Goal: Transaction & Acquisition: Purchase product/service

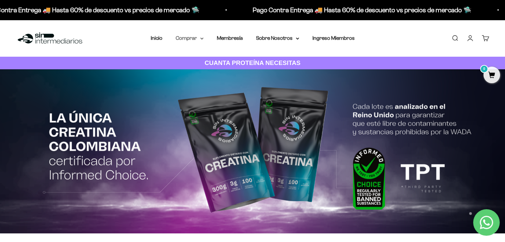
click at [200, 38] on icon at bounding box center [201, 39] width 3 height 2
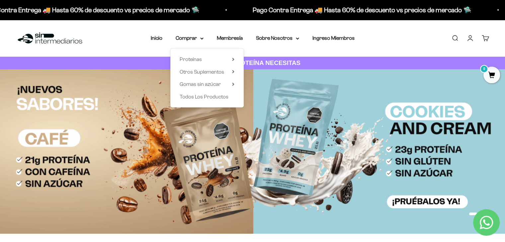
click at [222, 64] on div "Proteínas Ver Todos Whey Iso Vegan" at bounding box center [206, 77] width 73 height 59
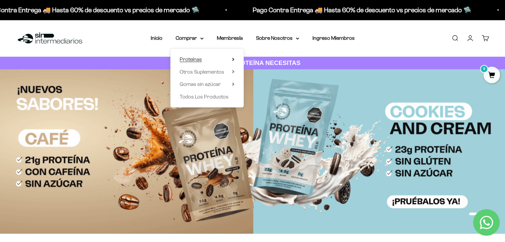
click at [227, 60] on summary "Proteínas" at bounding box center [207, 59] width 55 height 9
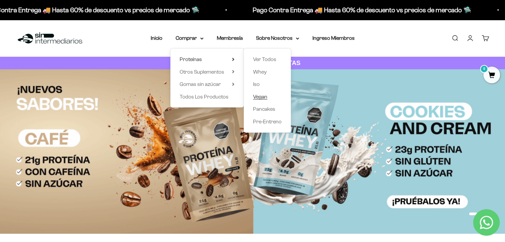
click at [269, 99] on link "Vegan" at bounding box center [267, 97] width 29 height 9
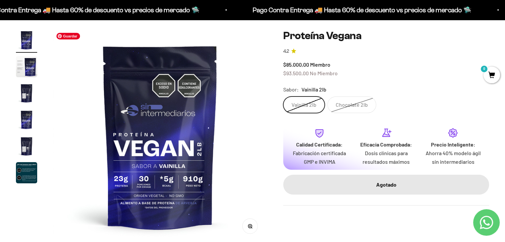
scroll to position [55, 0]
click at [349, 108] on label "Chocolate 2lb" at bounding box center [351, 105] width 49 height 17
click at [283, 97] on input "Chocolate 2lb" at bounding box center [283, 97] width 0 height 0
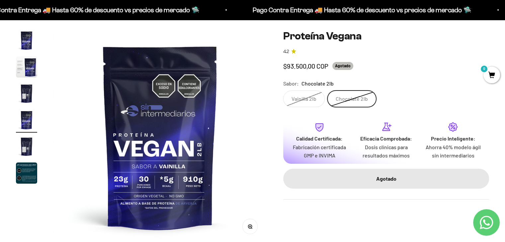
scroll to position [0, 666]
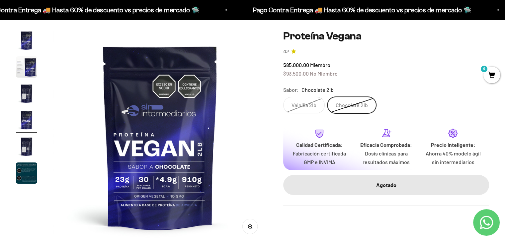
click at [304, 103] on label "Vainilla 2lb" at bounding box center [303, 105] width 41 height 17
click at [283, 97] on input "Vainilla 2lb" at bounding box center [283, 97] width 0 height 0
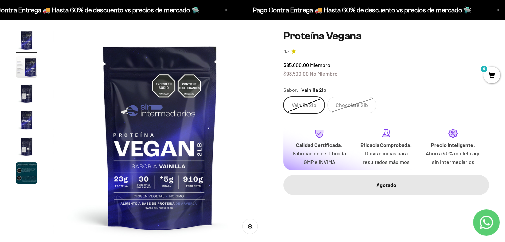
click at [335, 104] on label "Chocolate 2lb" at bounding box center [351, 105] width 49 height 17
click at [283, 97] on input "Chocolate 2lb" at bounding box center [283, 97] width 0 height 0
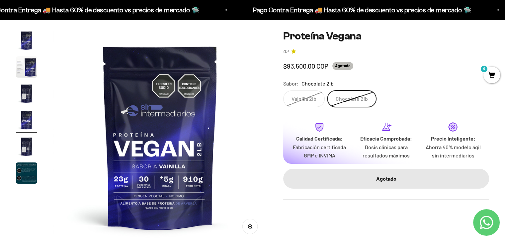
scroll to position [0, 666]
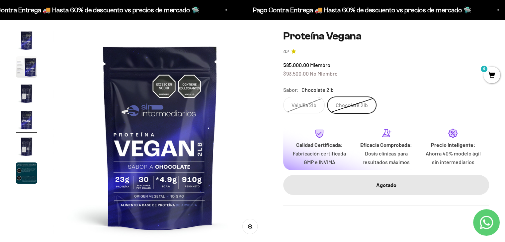
click at [306, 103] on label "Vainilla 2lb" at bounding box center [303, 105] width 41 height 17
click at [283, 97] on input "Vainilla 2lb" at bounding box center [283, 97] width 0 height 0
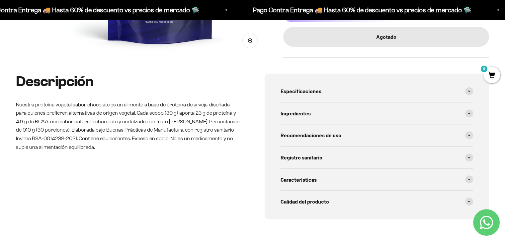
scroll to position [245, 0]
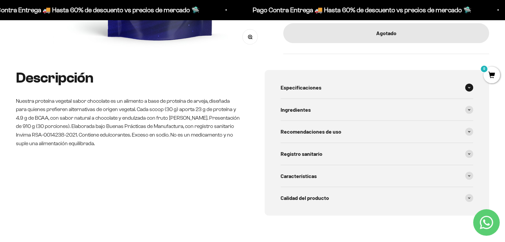
click at [307, 89] on span "Especificaciones" at bounding box center [300, 87] width 41 height 9
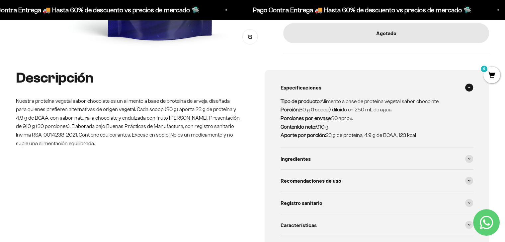
click at [307, 89] on span "Especificaciones" at bounding box center [300, 87] width 41 height 9
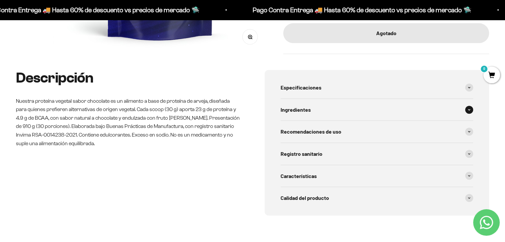
click at [345, 117] on div "Ingredientes" at bounding box center [376, 110] width 193 height 22
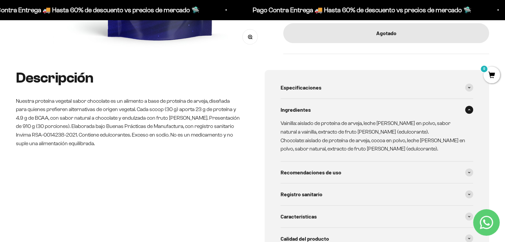
click at [345, 117] on div "Ingredientes" at bounding box center [376, 110] width 193 height 22
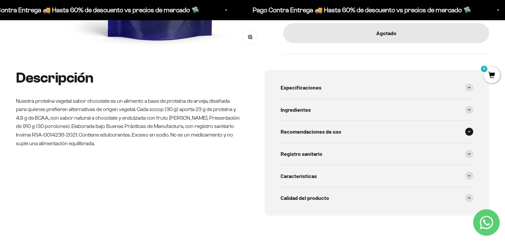
click at [349, 134] on div "Recomendaciones de uso" at bounding box center [376, 132] width 193 height 22
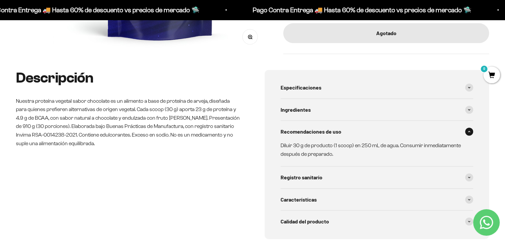
click at [349, 134] on div "Recomendaciones de uso" at bounding box center [376, 132] width 193 height 22
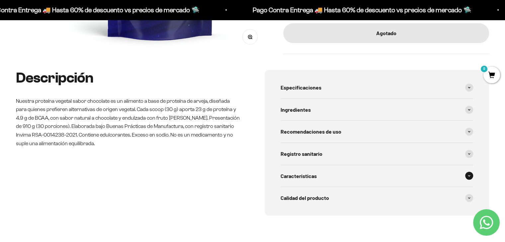
click at [307, 167] on div "Características" at bounding box center [376, 176] width 193 height 22
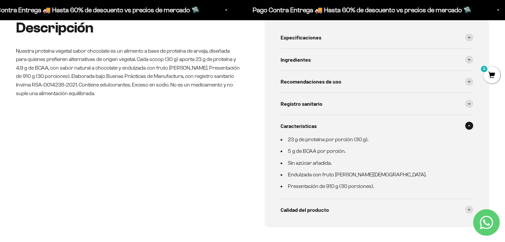
scroll to position [304, 0]
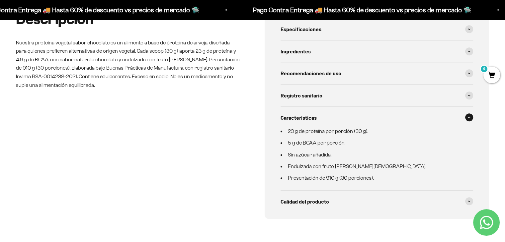
click at [298, 117] on span "Características" at bounding box center [298, 117] width 36 height 9
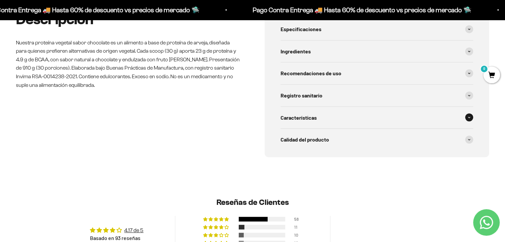
click at [303, 126] on div "Características" at bounding box center [376, 118] width 193 height 22
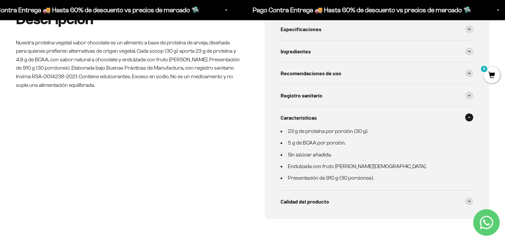
click at [297, 117] on span "Características" at bounding box center [298, 117] width 36 height 9
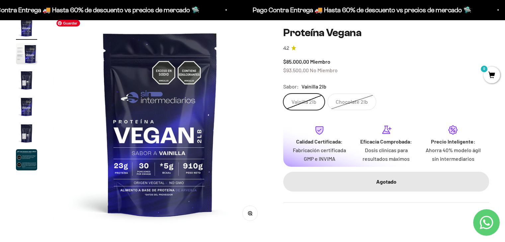
scroll to position [69, 0]
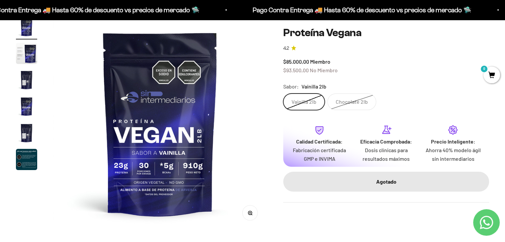
click at [342, 94] on label "Chocolate 2lb" at bounding box center [351, 102] width 49 height 17
click at [283, 94] on input "Chocolate 2lb" at bounding box center [283, 93] width 0 height 0
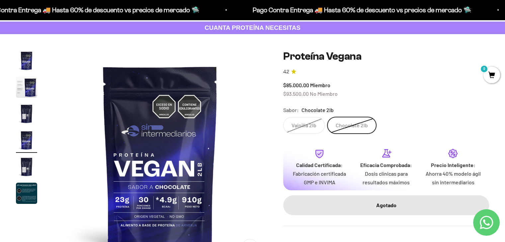
scroll to position [35, 0]
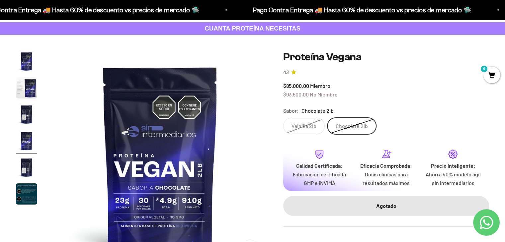
click at [309, 114] on span "Chocolate 2lb" at bounding box center [317, 111] width 32 height 9
click at [310, 119] on label "Vainilla 2lb" at bounding box center [303, 126] width 41 height 17
click at [283, 118] on input "Vainilla 2lb" at bounding box center [283, 117] width 0 height 0
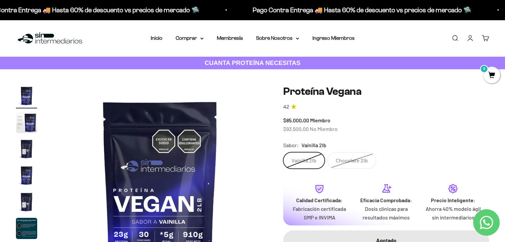
click at [23, 148] on img "Ir al artículo 3" at bounding box center [26, 148] width 21 height 21
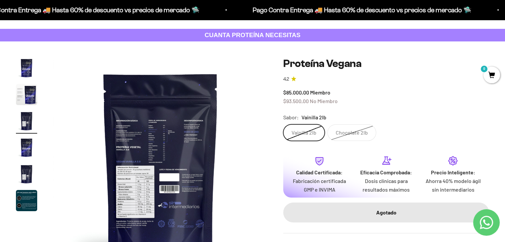
scroll to position [30, 0]
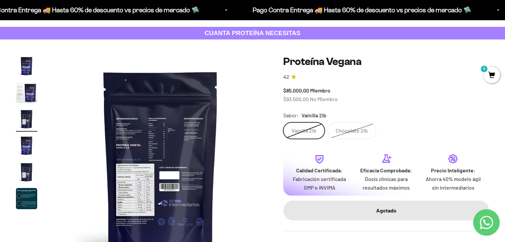
click at [24, 148] on img "Ir al artículo 4" at bounding box center [26, 145] width 21 height 21
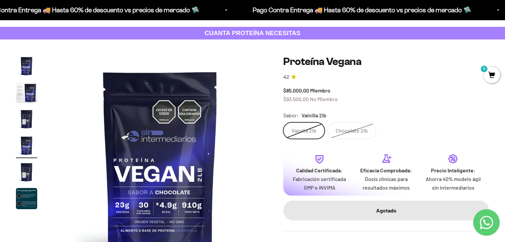
scroll to position [68, 0]
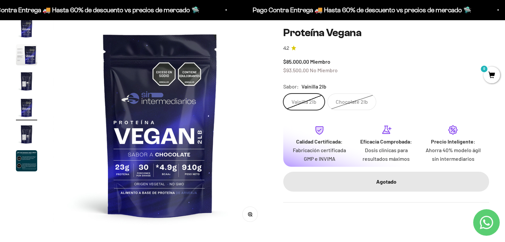
click at [30, 134] on img "Ir al artículo 5" at bounding box center [26, 134] width 21 height 21
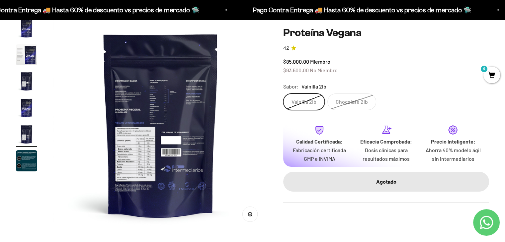
click at [27, 109] on img "Ir al artículo 4" at bounding box center [26, 107] width 21 height 21
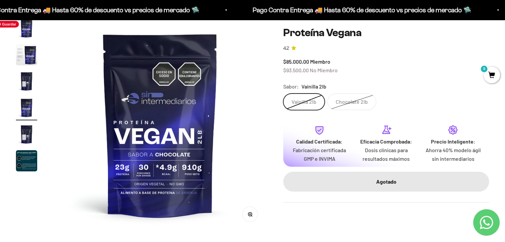
scroll to position [0, 0]
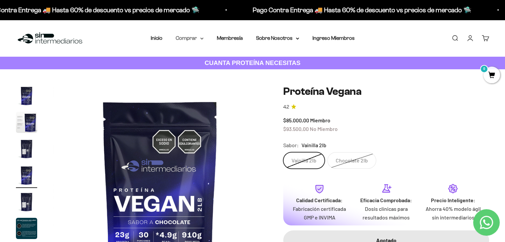
click at [200, 38] on icon at bounding box center [201, 39] width 3 height 2
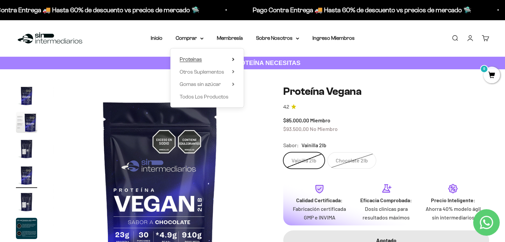
click at [229, 59] on summary "Proteínas" at bounding box center [207, 59] width 55 height 9
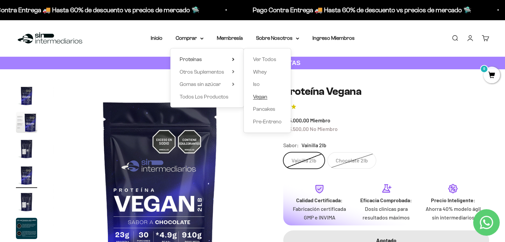
click at [264, 95] on span "Vegan" at bounding box center [260, 97] width 14 height 6
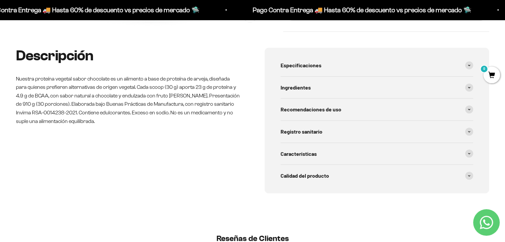
scroll to position [267, 0]
click at [459, 173] on div "Calidad del producto" at bounding box center [376, 177] width 193 height 22
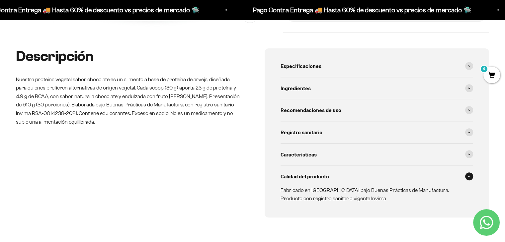
click at [459, 173] on div "Calidad del producto" at bounding box center [376, 177] width 193 height 22
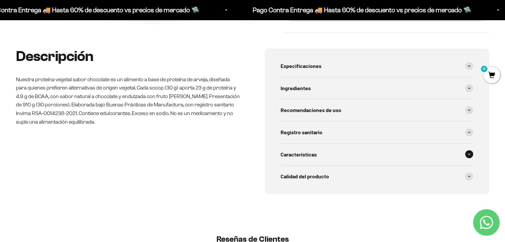
click at [468, 160] on div "Características" at bounding box center [376, 155] width 193 height 22
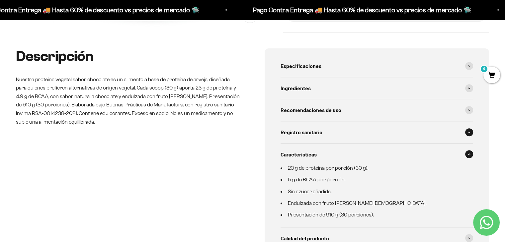
click at [466, 140] on div "Registro sanitario" at bounding box center [376, 132] width 193 height 22
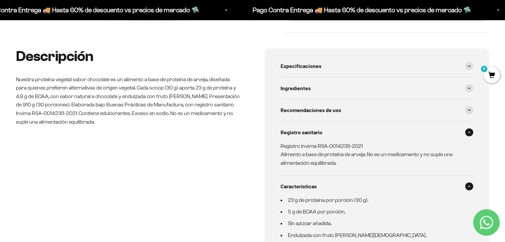
click at [467, 139] on div "Registro sanitario" at bounding box center [376, 132] width 193 height 22
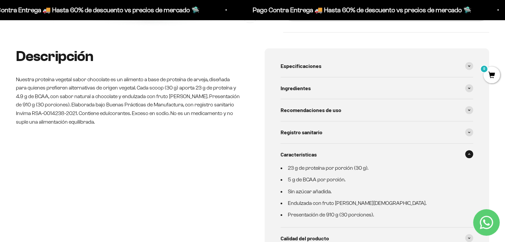
click at [471, 153] on span at bounding box center [469, 154] width 8 height 8
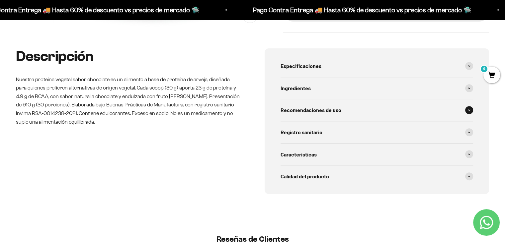
click at [471, 111] on span at bounding box center [469, 110] width 8 height 8
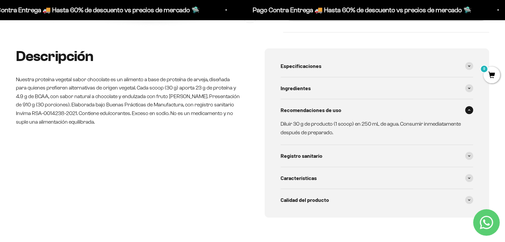
click at [471, 111] on span at bounding box center [469, 110] width 8 height 8
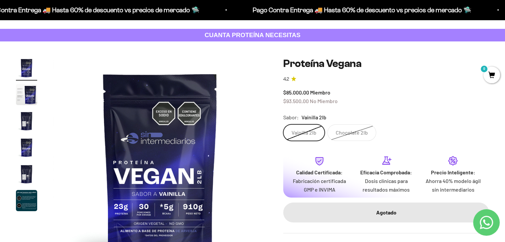
scroll to position [23, 0]
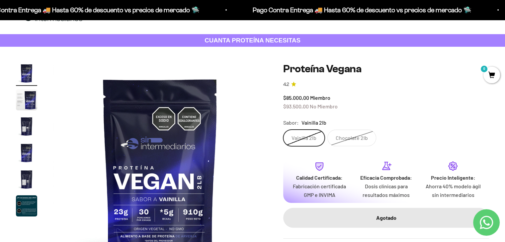
click at [23, 125] on img "Ir al artículo 3" at bounding box center [26, 126] width 21 height 21
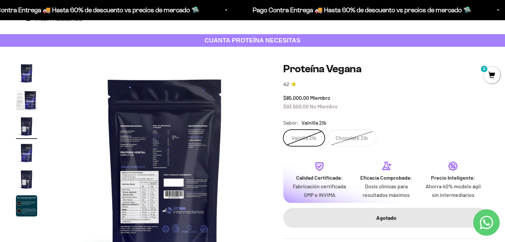
click at [24, 146] on img "Ir al artículo 4" at bounding box center [26, 152] width 21 height 21
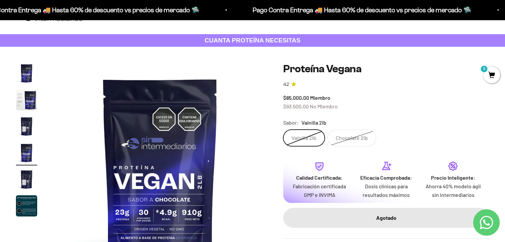
click at [26, 169] on img "Ir al artículo 5" at bounding box center [26, 179] width 21 height 21
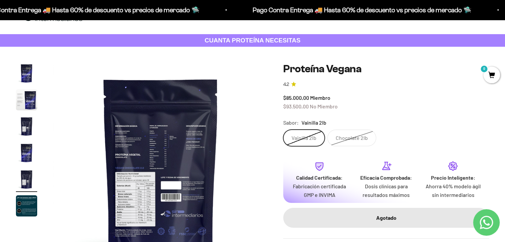
click at [31, 207] on img "Ir al artículo 6" at bounding box center [26, 205] width 21 height 21
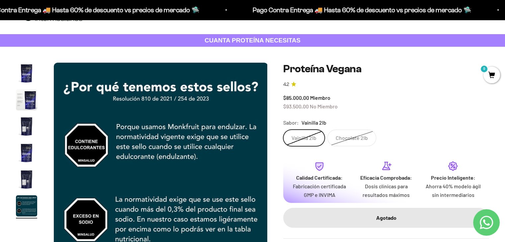
click at [30, 169] on img "Ir al artículo 5" at bounding box center [26, 179] width 21 height 21
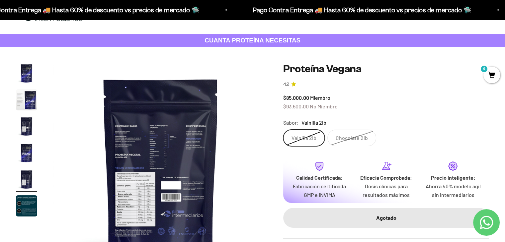
click at [28, 216] on img "Ir al artículo 6" at bounding box center [26, 205] width 21 height 21
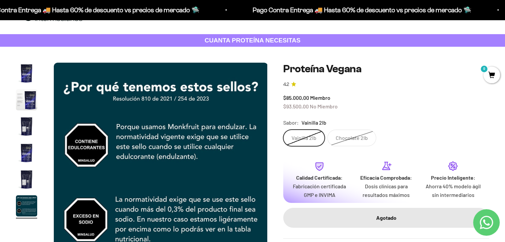
click at [34, 185] on img "Ir al artículo 5" at bounding box center [26, 179] width 21 height 21
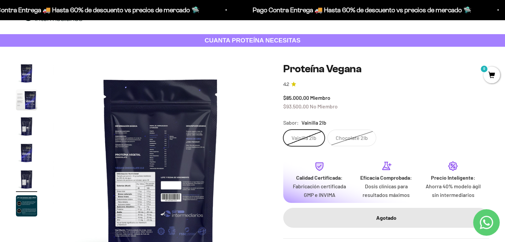
click at [30, 193] on page-dots at bounding box center [26, 141] width 21 height 156
click at [33, 195] on img "Ir al artículo 6" at bounding box center [26, 205] width 21 height 21
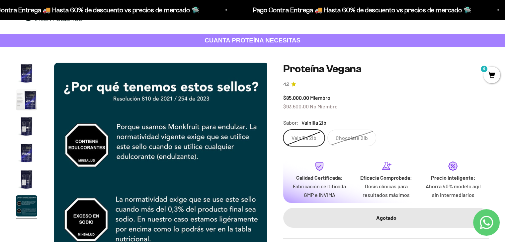
scroll to position [0, 1110]
click at [382, 73] on h1 "Proteína Vegana" at bounding box center [386, 69] width 206 height 13
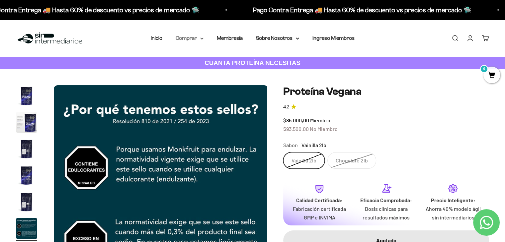
click at [202, 39] on icon at bounding box center [201, 38] width 3 height 1
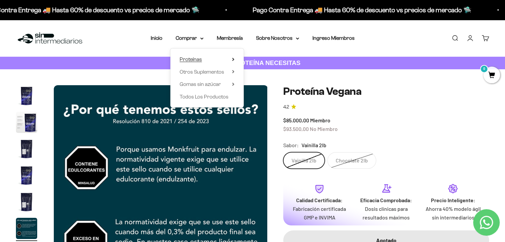
click at [223, 61] on summary "Proteínas" at bounding box center [207, 59] width 55 height 9
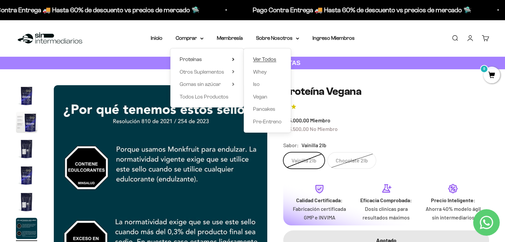
click at [273, 62] on span "Ver Todos" at bounding box center [264, 59] width 23 height 6
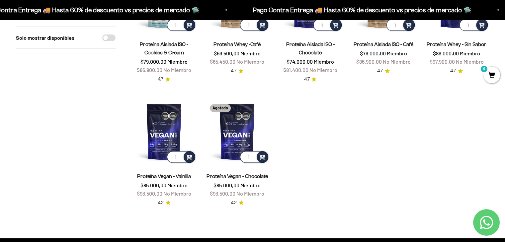
scroll to position [269, 0]
click at [174, 176] on link "Proteína Vegan - Vainilla" at bounding box center [164, 177] width 54 height 6
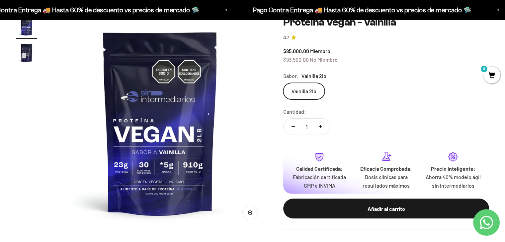
scroll to position [72, 0]
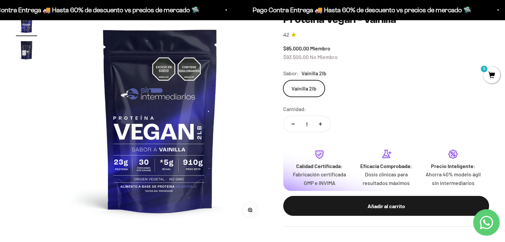
click at [29, 45] on img "Ir al artículo 2" at bounding box center [26, 49] width 21 height 21
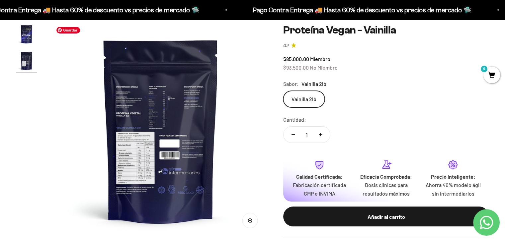
scroll to position [60, 0]
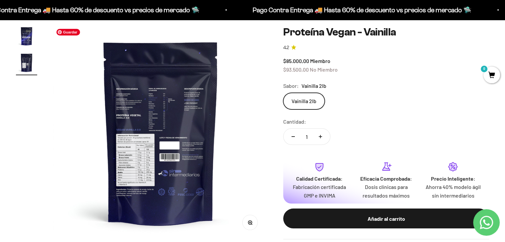
click at [220, 148] on img at bounding box center [160, 133] width 214 height 214
click at [21, 34] on img "Ir al artículo 1" at bounding box center [26, 36] width 21 height 21
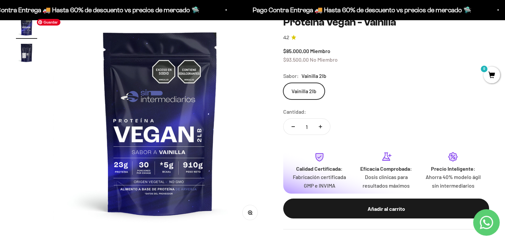
scroll to position [75, 0]
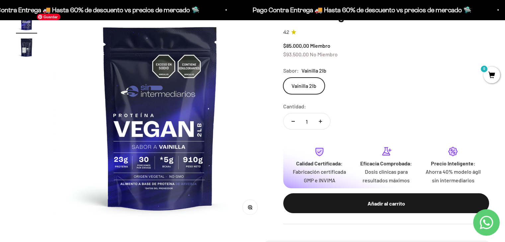
click at [131, 124] on img at bounding box center [160, 117] width 214 height 214
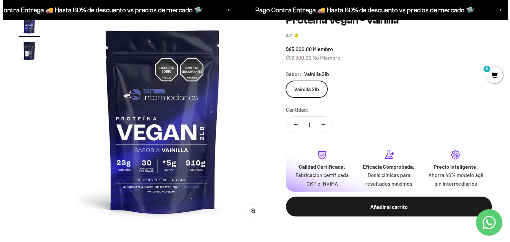
scroll to position [73, 0]
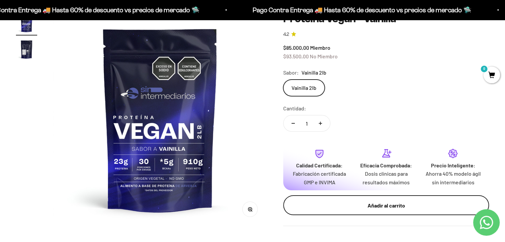
click at [358, 199] on button "Añadir al carrito" at bounding box center [386, 206] width 206 height 20
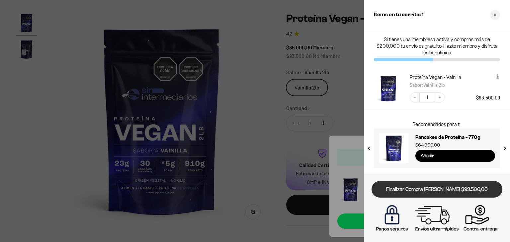
click at [415, 182] on link "Finalizar Compra [PERSON_NAME] $93.500,00" at bounding box center [436, 189] width 131 height 17
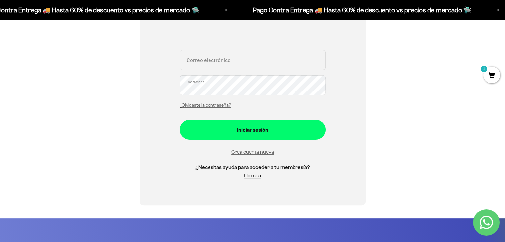
scroll to position [137, 0]
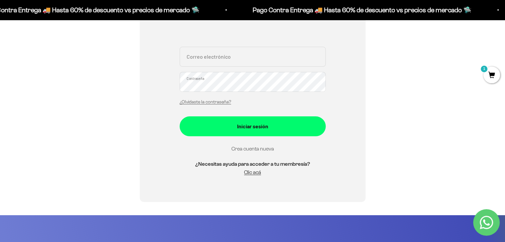
type input "[EMAIL_ADDRESS][DOMAIN_NAME]"
click at [252, 149] on link "Crea cuenta nueva" at bounding box center [252, 149] width 42 height 6
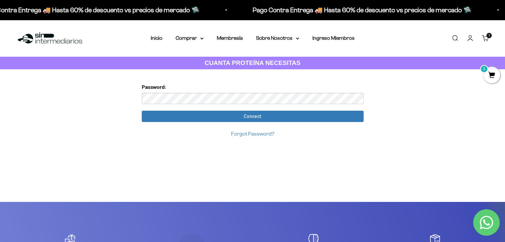
click at [285, 172] on div "Too many requests. Please try again later. Username: camiloforeros@gmail.com Pa…" at bounding box center [252, 135] width 232 height 133
click at [283, 150] on div "Too many requests. Please try again later. Username: camiloforeros@gmail.com Pa…" at bounding box center [252, 135] width 232 height 133
click at [295, 131] on div "Forgot Password?" at bounding box center [253, 133] width 222 height 9
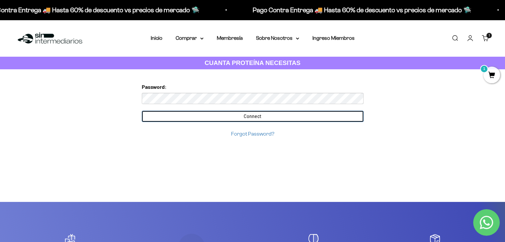
click at [254, 113] on input "Connect" at bounding box center [253, 116] width 222 height 11
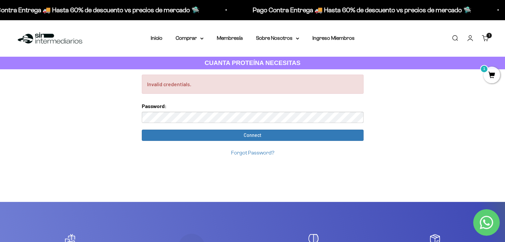
click at [260, 154] on link "Forgot Password?" at bounding box center [252, 153] width 43 height 6
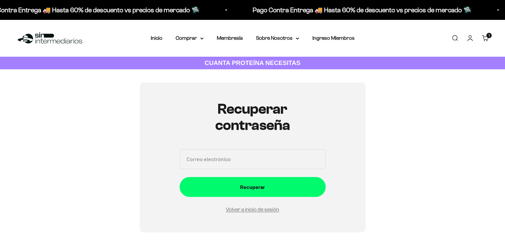
scroll to position [75, 0]
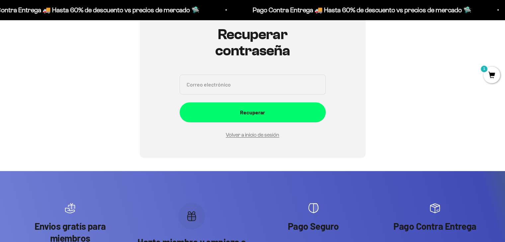
click at [190, 77] on input "Correo electrónico" at bounding box center [253, 85] width 146 height 20
type input "[EMAIL_ADDRESS][DOMAIN_NAME]"
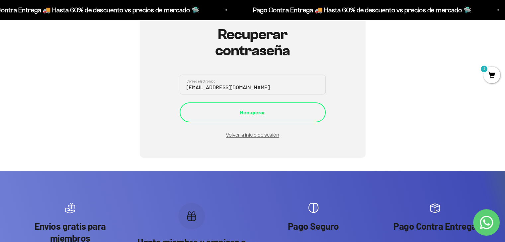
click at [273, 108] on div "Recuperar" at bounding box center [252, 112] width 119 height 9
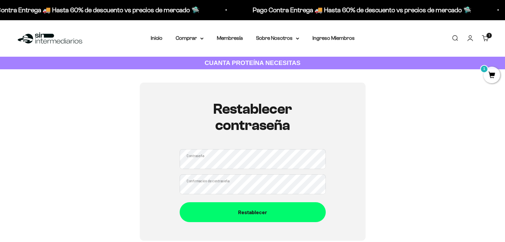
click at [230, 170] on div "Contraseña Confirmación de contraseña" at bounding box center [253, 171] width 146 height 45
click at [129, 184] on div "Restablecer contraseña Contraseña Confirmación de contraseña Restablecer" at bounding box center [252, 162] width 473 height 158
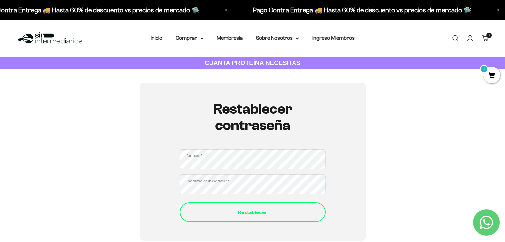
click at [270, 213] on div "Restablecer" at bounding box center [252, 212] width 119 height 9
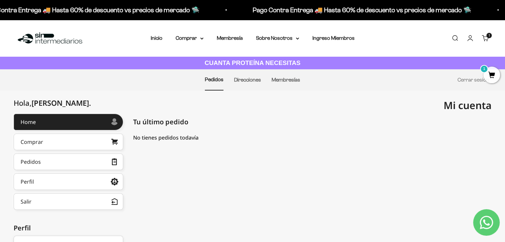
click at [494, 79] on span "1" at bounding box center [491, 75] width 17 height 17
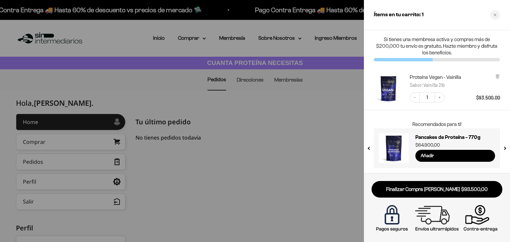
click at [285, 198] on div at bounding box center [255, 121] width 510 height 242
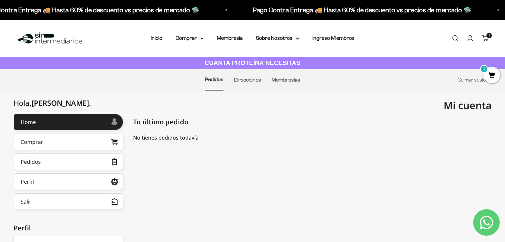
click at [489, 37] on cart-count "1 artículo 1" at bounding box center [488, 35] width 5 height 5
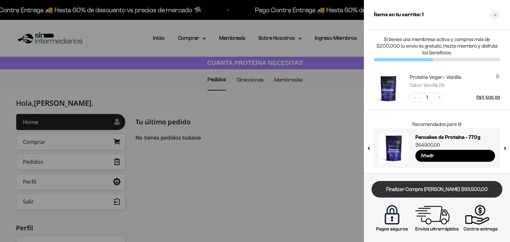
click at [431, 185] on link "Finalizar Compra [PERSON_NAME] $93.500,00" at bounding box center [436, 189] width 131 height 17
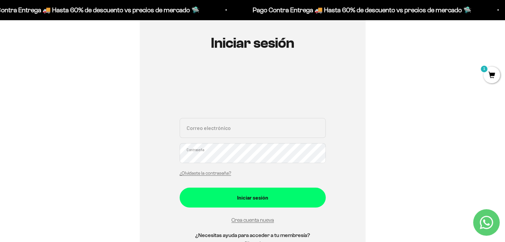
scroll to position [68, 0]
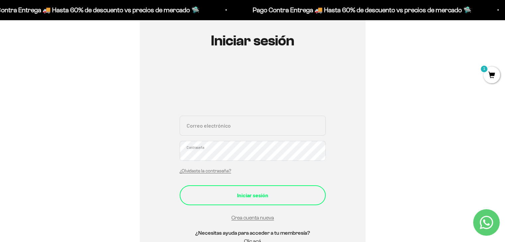
type input "[EMAIL_ADDRESS][DOMAIN_NAME]"
click at [264, 198] on div "Iniciar sesión" at bounding box center [252, 195] width 119 height 9
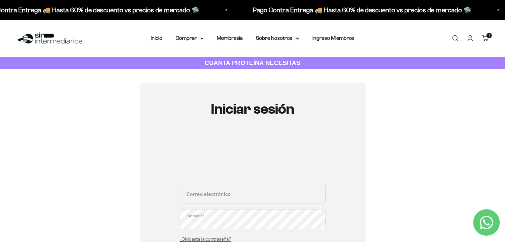
scroll to position [70, 0]
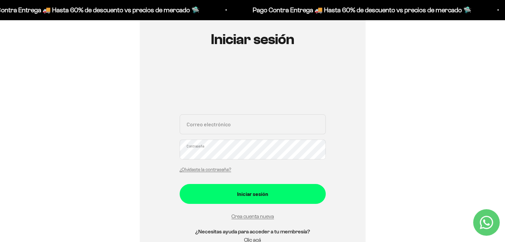
type input "[EMAIL_ADDRESS][DOMAIN_NAME]"
click at [264, 198] on button "Iniciar sesión" at bounding box center [253, 194] width 146 height 20
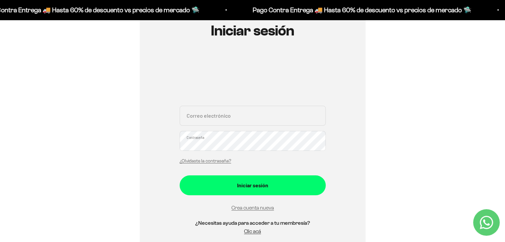
scroll to position [78, 0]
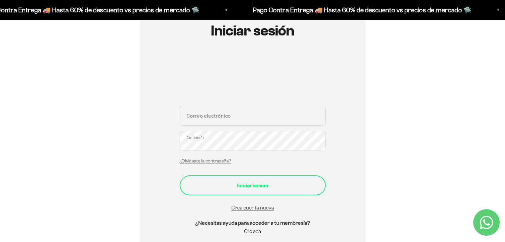
type input "[EMAIL_ADDRESS][DOMAIN_NAME]"
click at [301, 182] on div "Iniciar sesión" at bounding box center [252, 185] width 119 height 9
